Goal: Transaction & Acquisition: Obtain resource

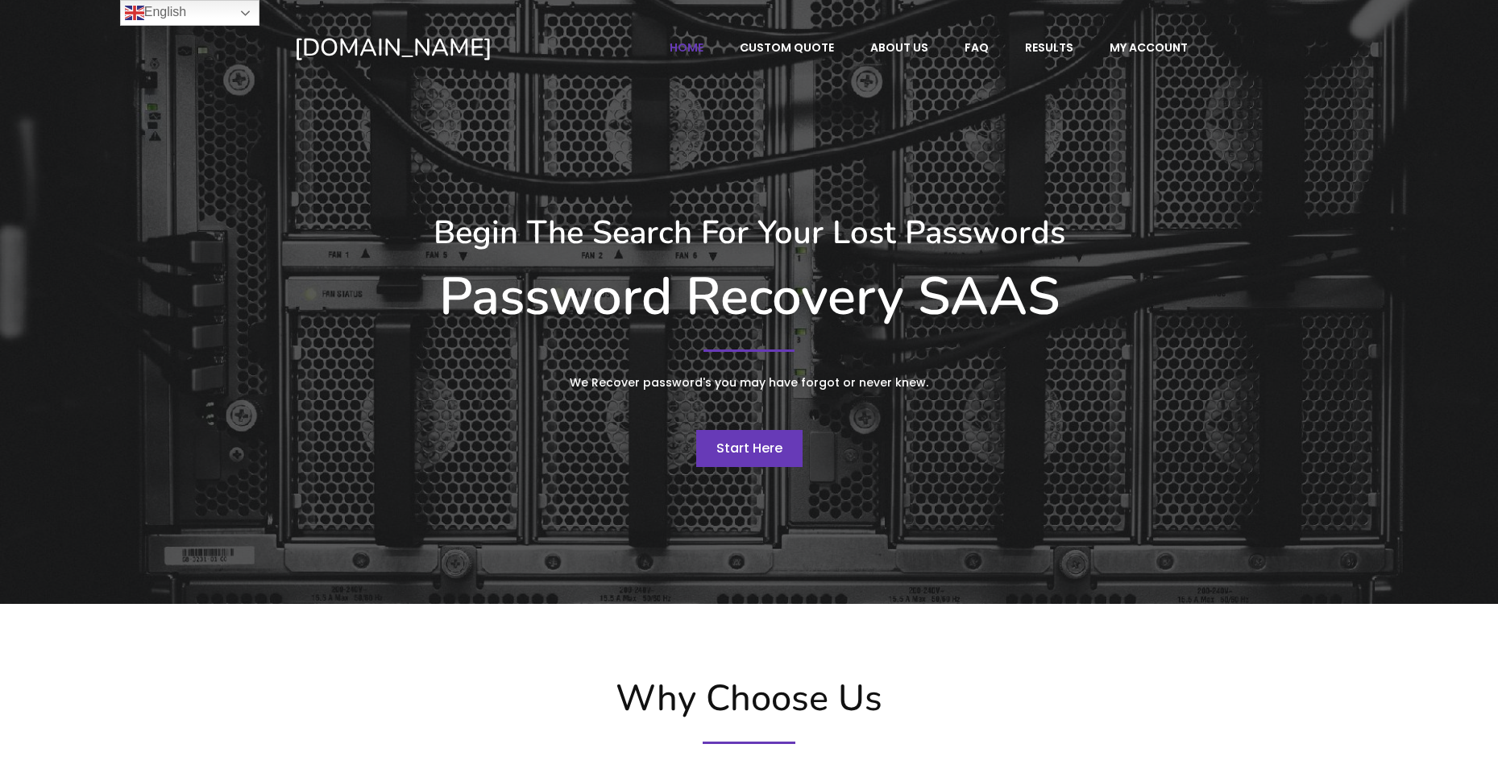
click at [710, 447] on link "Start Here" at bounding box center [749, 448] width 106 height 37
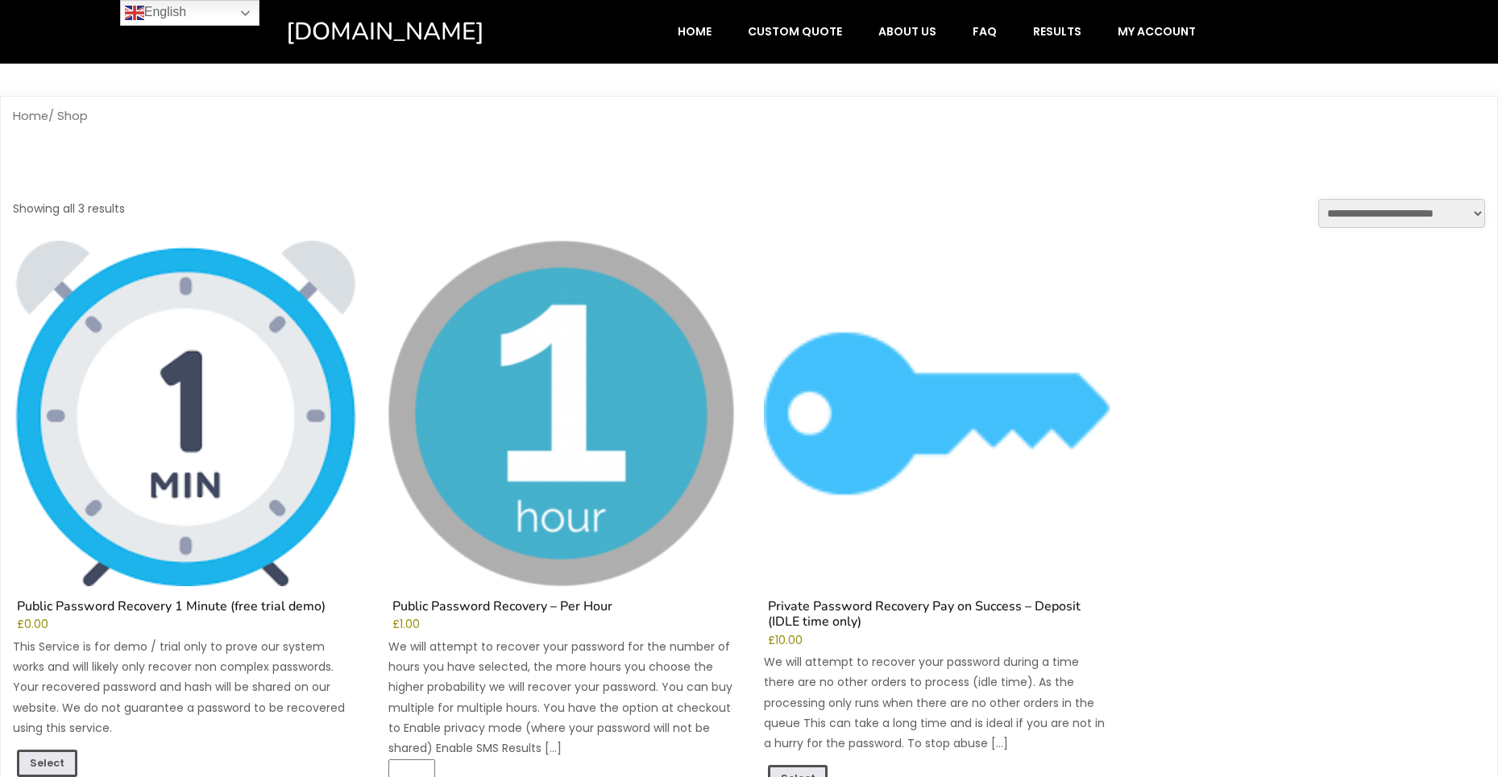
scroll to position [81, 0]
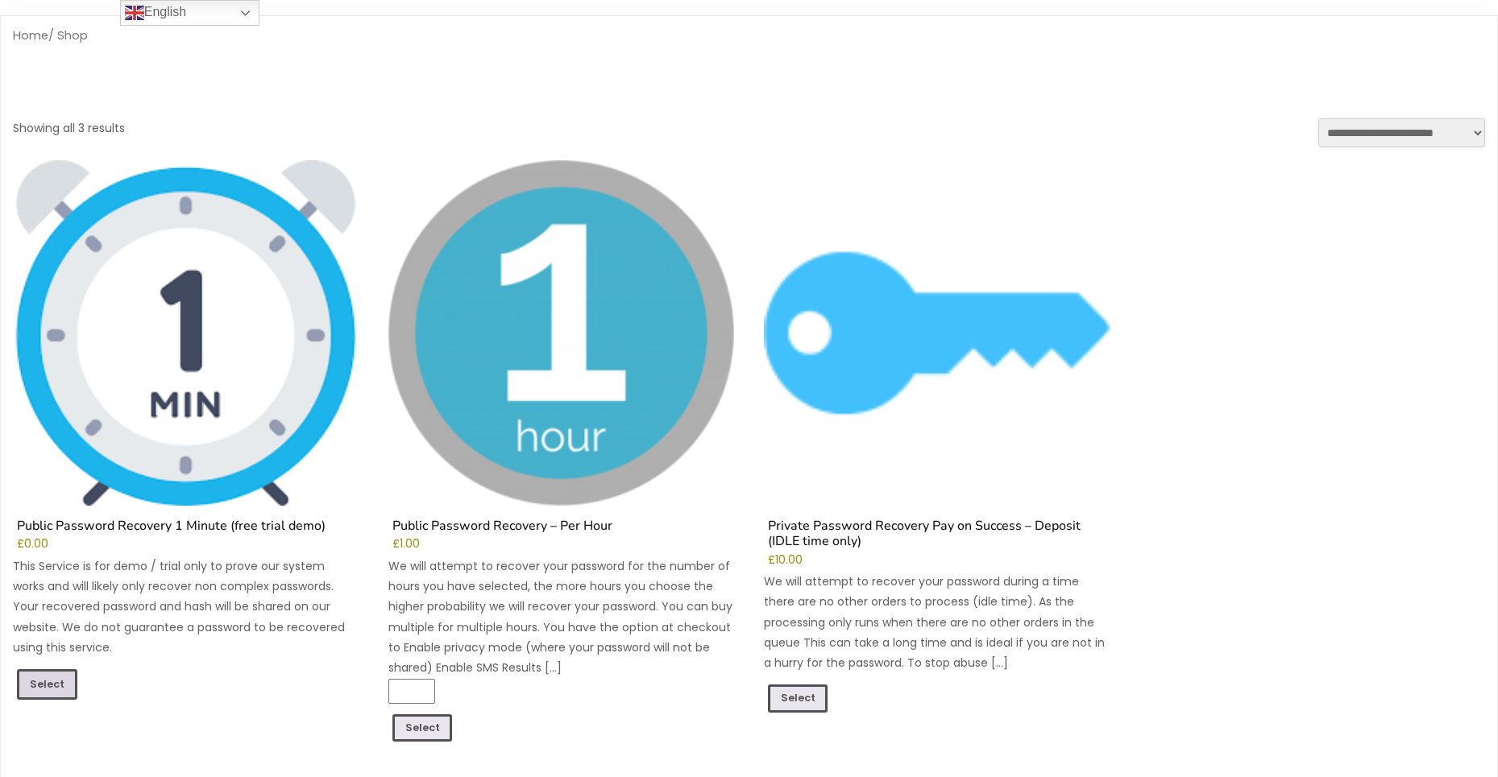
click at [60, 684] on link "Select" at bounding box center [47, 684] width 60 height 31
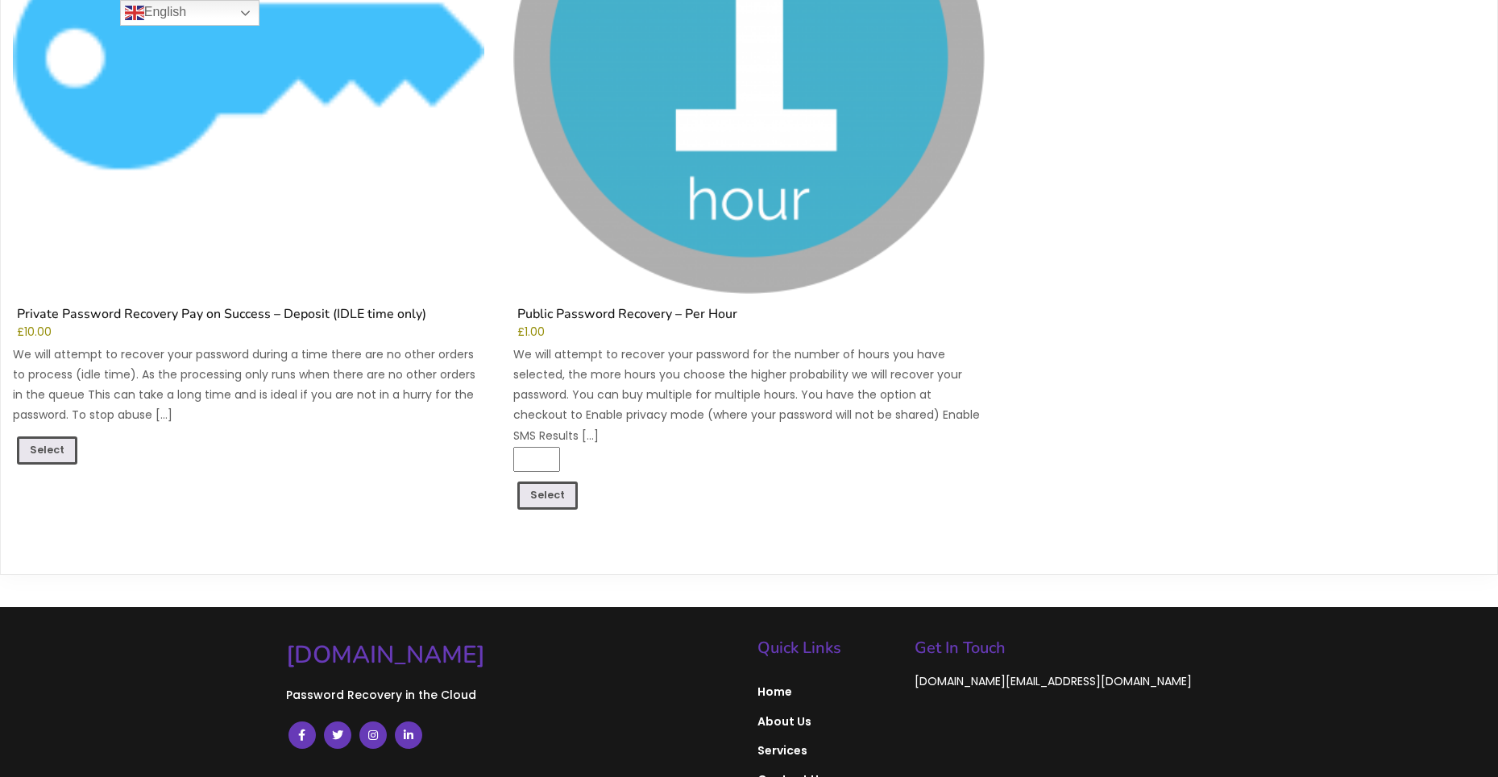
scroll to position [1304, 0]
